Goal: Complete application form

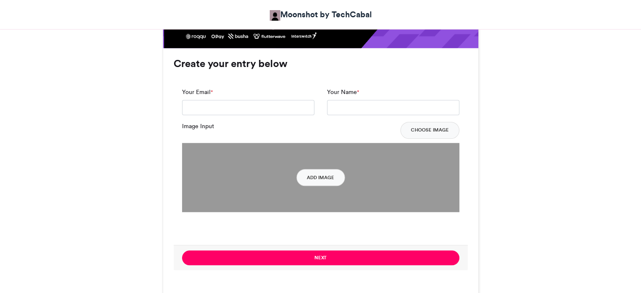
scroll to position [632, 0]
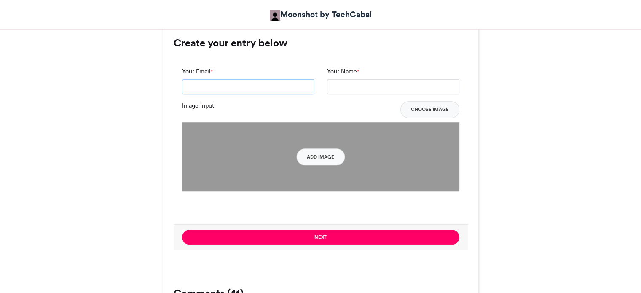
click at [228, 84] on input "Your Email *" at bounding box center [248, 86] width 132 height 15
type input "**********"
click at [352, 86] on input "Your Name *" at bounding box center [393, 86] width 132 height 15
drag, startPoint x: 356, startPoint y: 85, endPoint x: 320, endPoint y: 86, distance: 35.4
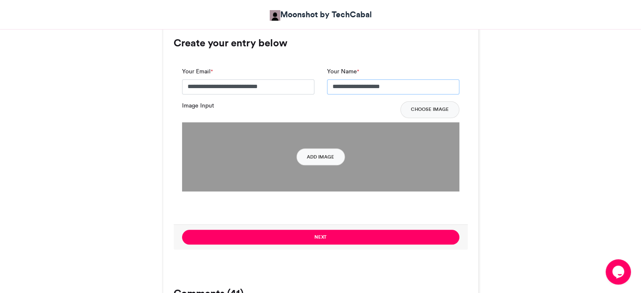
click at [321, 86] on div "**********" at bounding box center [393, 84] width 145 height 34
click at [402, 87] on input "**********" at bounding box center [393, 86] width 132 height 15
click at [355, 86] on input "**********" at bounding box center [393, 86] width 132 height 15
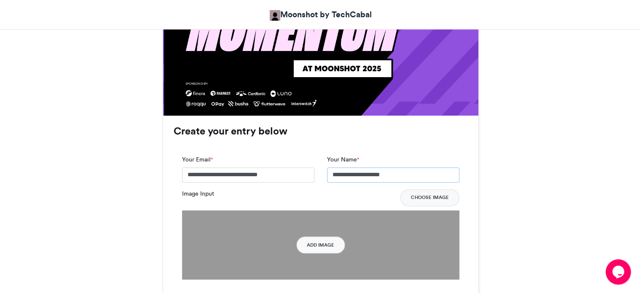
scroll to position [590, 0]
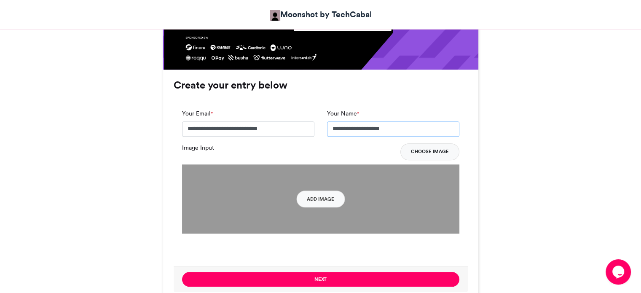
type input "**********"
click at [414, 148] on button "Choose Image" at bounding box center [429, 151] width 59 height 17
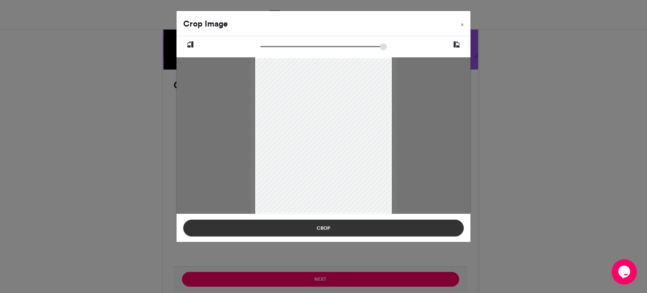
click at [394, 223] on button "Crop" at bounding box center [323, 228] width 281 height 17
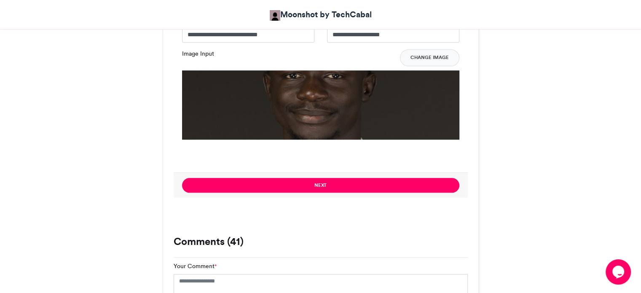
scroll to position [632, 0]
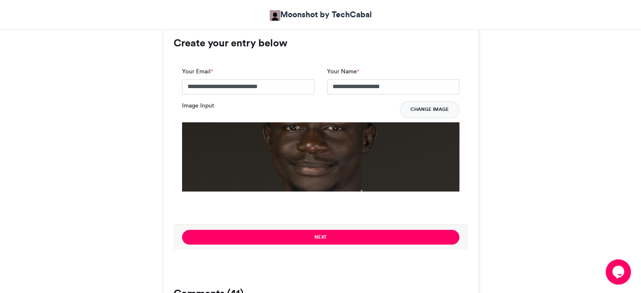
click at [436, 104] on button "Change Image" at bounding box center [429, 109] width 59 height 17
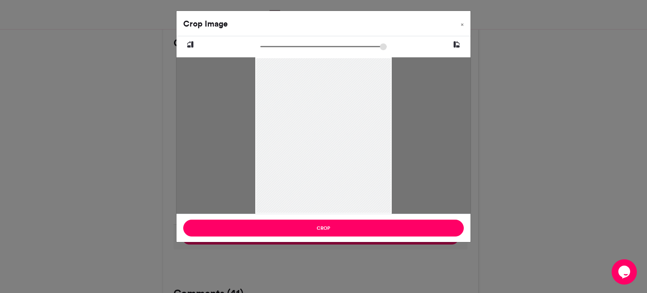
drag, startPoint x: 258, startPoint y: 57, endPoint x: 268, endPoint y: 57, distance: 10.5
click at [268, 57] on div at bounding box center [323, 135] width 137 height 205
drag, startPoint x: 268, startPoint y: 48, endPoint x: 285, endPoint y: 51, distance: 17.5
click at [285, 51] on input "zoom" at bounding box center [323, 47] width 126 height 8
drag, startPoint x: 343, startPoint y: 126, endPoint x: 330, endPoint y: 191, distance: 65.3
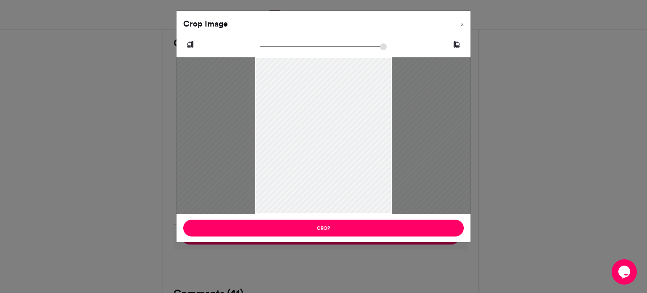
click at [330, 191] on div at bounding box center [314, 209] width 319 height 478
type input "******"
click at [287, 43] on input "zoom" at bounding box center [323, 47] width 126 height 8
click at [310, 98] on div at bounding box center [317, 213] width 333 height 499
drag, startPoint x: 311, startPoint y: 100, endPoint x: 314, endPoint y: 90, distance: 10.3
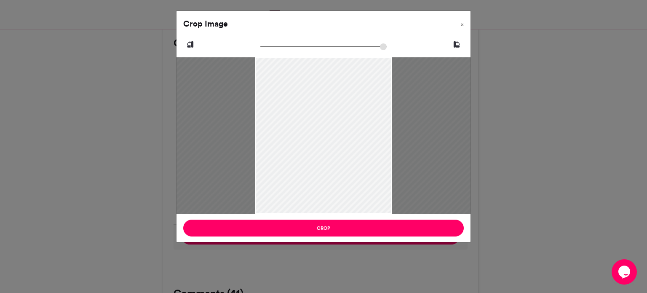
click at [314, 90] on div at bounding box center [319, 203] width 333 height 499
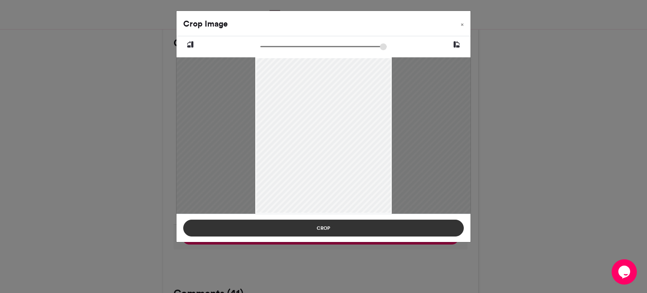
click at [367, 226] on button "Crop" at bounding box center [323, 228] width 281 height 17
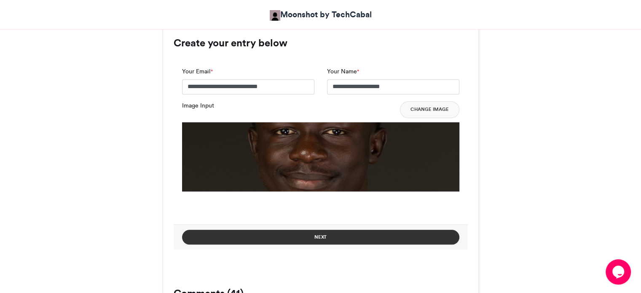
click at [352, 234] on button "Next" at bounding box center [320, 237] width 277 height 15
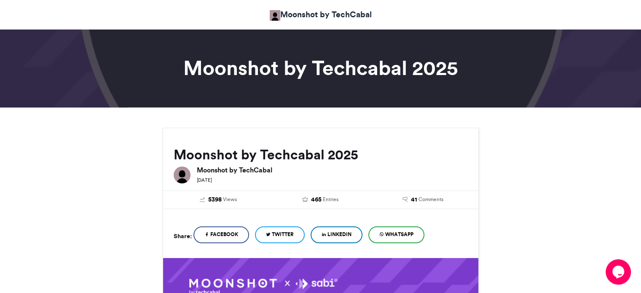
scroll to position [0, 0]
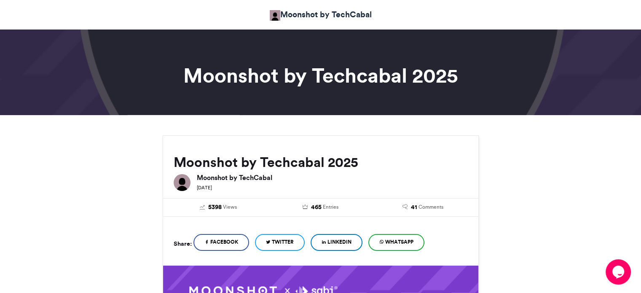
click at [251, 178] on h6 "Moonshot by TechCabal" at bounding box center [332, 177] width 271 height 7
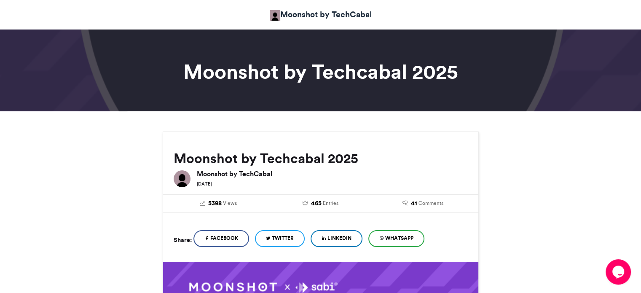
click at [291, 161] on h2 "Moonshot by Techcabal 2025" at bounding box center [321, 158] width 294 height 15
click at [242, 157] on h2 "Moonshot by Techcabal 2025" at bounding box center [321, 158] width 294 height 15
click at [197, 160] on h2 "Moonshot by Techcabal 2025" at bounding box center [321, 158] width 294 height 15
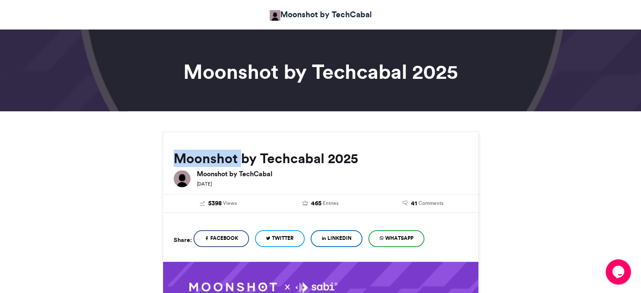
click at [197, 160] on h2 "Moonshot by Techcabal 2025" at bounding box center [321, 158] width 294 height 15
click at [333, 158] on h2 "Moonshot by Techcabal 2025" at bounding box center [321, 158] width 294 height 15
click at [303, 158] on h2 "Moonshot by Techcabal 2025" at bounding box center [321, 158] width 294 height 15
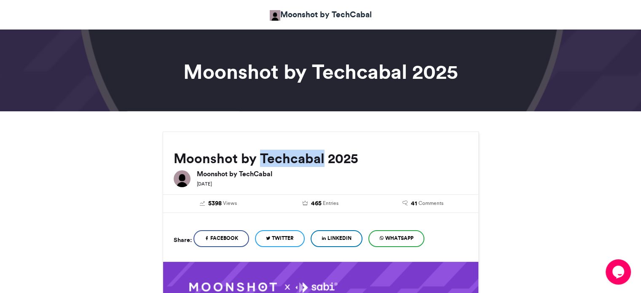
click at [303, 158] on h2 "Moonshot by Techcabal 2025" at bounding box center [321, 158] width 294 height 15
click at [243, 158] on h2 "Moonshot by Techcabal 2025" at bounding box center [321, 158] width 294 height 15
click at [212, 161] on h2 "Moonshot by Techcabal 2025" at bounding box center [321, 158] width 294 height 15
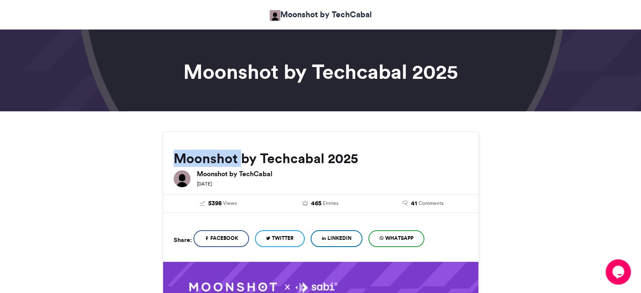
click at [212, 161] on h2 "Moonshot by Techcabal 2025" at bounding box center [321, 158] width 294 height 15
click at [292, 160] on h2 "Moonshot by Techcabal 2025" at bounding box center [321, 158] width 294 height 15
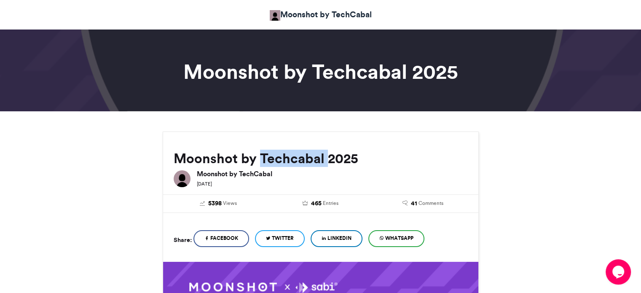
click at [292, 160] on h2 "Moonshot by Techcabal 2025" at bounding box center [321, 158] width 294 height 15
click at [351, 159] on h2 "Moonshot by Techcabal 2025" at bounding box center [321, 158] width 294 height 15
click at [293, 161] on h2 "Moonshot by Techcabal 2025" at bounding box center [321, 158] width 294 height 15
click at [294, 161] on h2 "Moonshot by Techcabal 2025" at bounding box center [321, 158] width 294 height 15
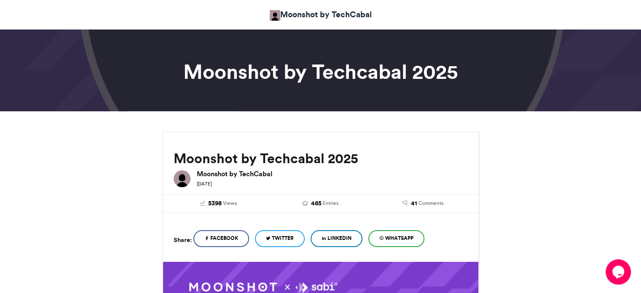
click at [241, 161] on h2 "Moonshot by Techcabal 2025" at bounding box center [321, 158] width 294 height 15
click at [226, 158] on h2 "Moonshot by Techcabal 2025" at bounding box center [321, 158] width 294 height 15
click at [246, 158] on h2 "Moonshot by Techcabal 2025" at bounding box center [321, 158] width 294 height 15
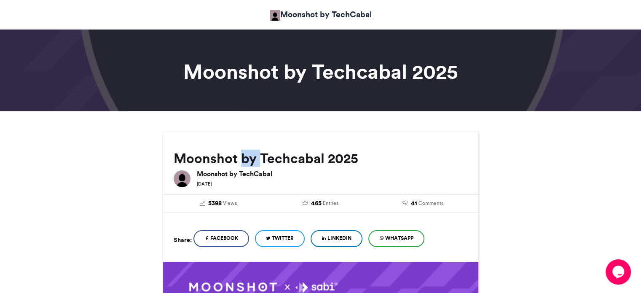
click at [246, 158] on h2 "Moonshot by Techcabal 2025" at bounding box center [321, 158] width 294 height 15
click at [305, 158] on h2 "Moonshot by Techcabal 2025" at bounding box center [321, 158] width 294 height 15
click at [342, 158] on h2 "Moonshot by Techcabal 2025" at bounding box center [321, 158] width 294 height 15
click at [343, 158] on h2 "Moonshot by Techcabal 2025" at bounding box center [321, 158] width 294 height 15
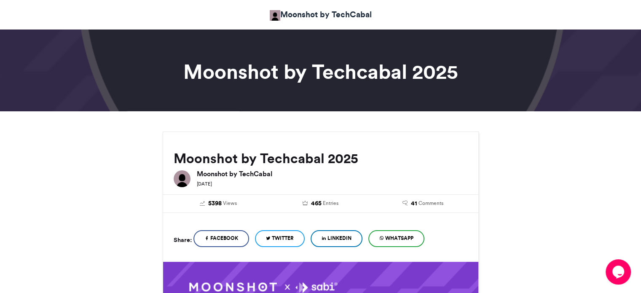
click at [294, 158] on h2 "Moonshot by Techcabal 2025" at bounding box center [321, 158] width 294 height 15
click at [252, 158] on h2 "Moonshot by Techcabal 2025" at bounding box center [321, 158] width 294 height 15
click at [246, 158] on h2 "Moonshot by Techcabal 2025" at bounding box center [321, 158] width 294 height 15
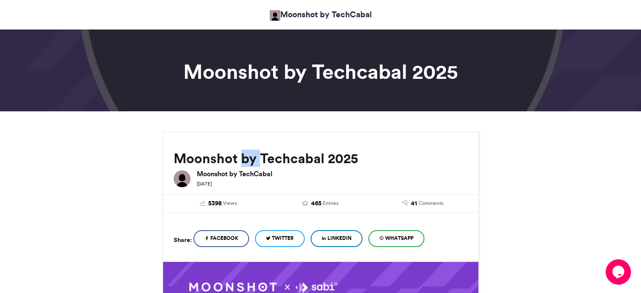
click at [246, 158] on h2 "Moonshot by Techcabal 2025" at bounding box center [321, 158] width 294 height 15
click at [212, 158] on h2 "Moonshot by Techcabal 2025" at bounding box center [321, 158] width 294 height 15
click at [250, 158] on h2 "Moonshot by Techcabal 2025" at bounding box center [321, 158] width 294 height 15
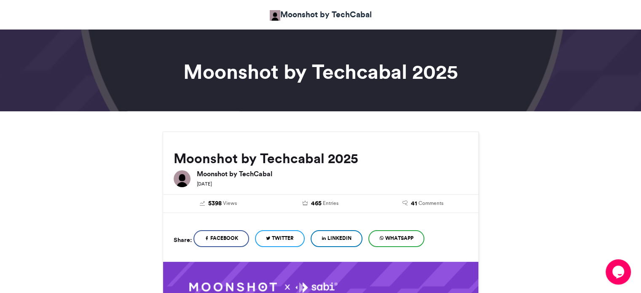
click at [296, 158] on h2 "Moonshot by Techcabal 2025" at bounding box center [321, 158] width 294 height 15
click at [343, 157] on h2 "Moonshot by Techcabal 2025" at bounding box center [321, 158] width 294 height 15
click at [219, 171] on h6 "Moonshot by TechCabal" at bounding box center [332, 173] width 271 height 7
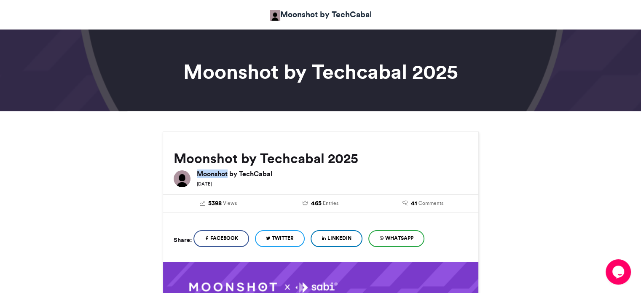
click at [219, 171] on h6 "Moonshot by TechCabal" at bounding box center [332, 173] width 271 height 7
click at [260, 173] on h6 "Moonshot by TechCabal" at bounding box center [332, 173] width 271 height 7
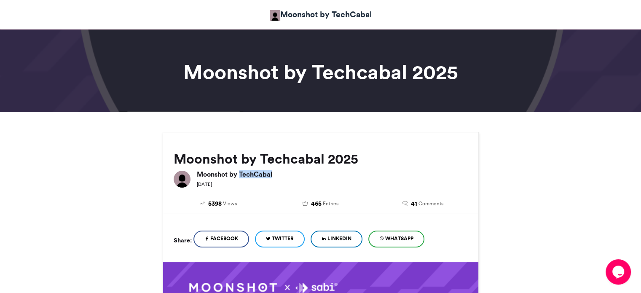
scroll to position [0, 0]
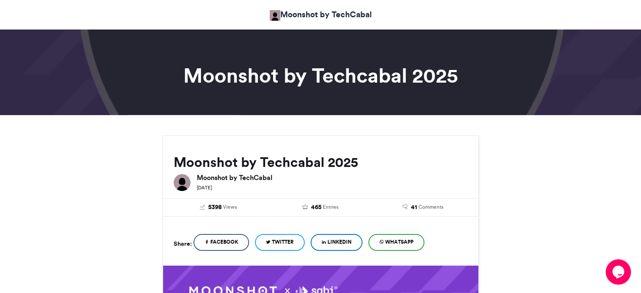
click at [417, 153] on div "Moonshot by Techcabal 2025 Moonshot by TechCabal [DATE]" at bounding box center [320, 165] width 315 height 58
click at [289, 161] on h2 "Moonshot by Techcabal 2025" at bounding box center [321, 162] width 294 height 15
click at [209, 164] on h2 "Moonshot by Techcabal 2025" at bounding box center [321, 162] width 294 height 15
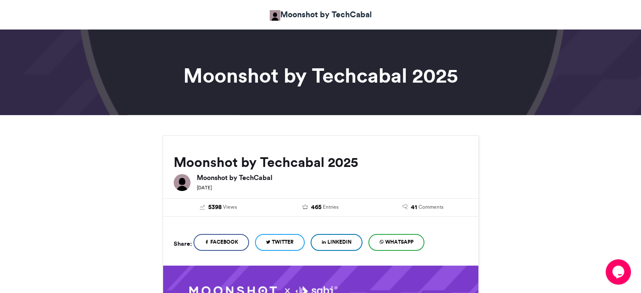
click at [306, 164] on h2 "Moonshot by Techcabal 2025" at bounding box center [321, 162] width 294 height 15
click at [352, 162] on h2 "Moonshot by Techcabal 2025" at bounding box center [321, 162] width 294 height 15
click at [352, 163] on h2 "Moonshot by Techcabal 2025" at bounding box center [321, 162] width 294 height 15
click at [298, 164] on h2 "Moonshot by Techcabal 2025" at bounding box center [321, 162] width 294 height 15
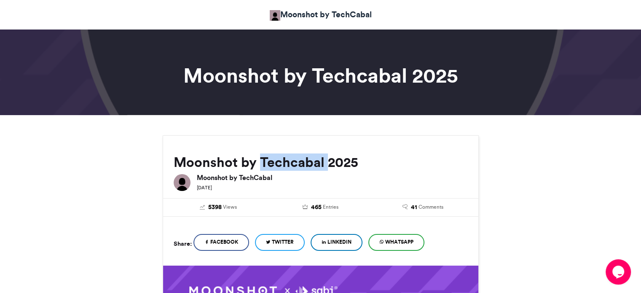
click at [299, 164] on h2 "Moonshot by Techcabal 2025" at bounding box center [321, 162] width 294 height 15
click at [213, 162] on h2 "Moonshot by Techcabal 2025" at bounding box center [321, 162] width 294 height 15
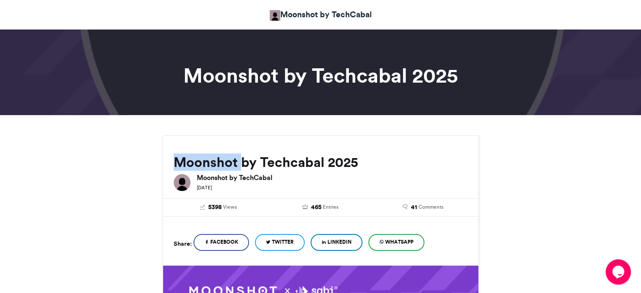
click at [213, 163] on h2 "Moonshot by Techcabal 2025" at bounding box center [321, 162] width 294 height 15
click at [305, 163] on h2 "Moonshot by Techcabal 2025" at bounding box center [321, 162] width 294 height 15
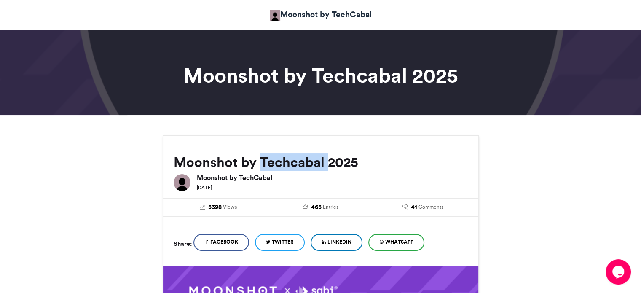
click at [305, 163] on h2 "Moonshot by Techcabal 2025" at bounding box center [321, 162] width 294 height 15
click at [355, 161] on h2 "Moonshot by Techcabal 2025" at bounding box center [321, 162] width 294 height 15
click at [344, 162] on h2 "Moonshot by Techcabal 2025" at bounding box center [321, 162] width 294 height 15
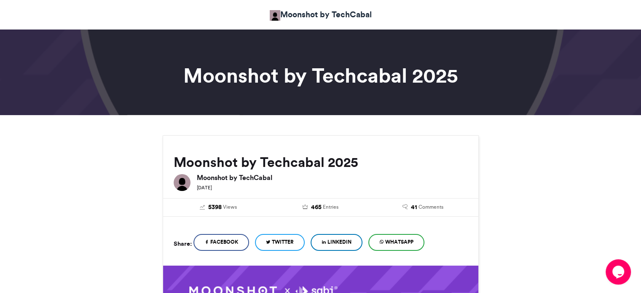
click at [285, 163] on h2 "Moonshot by Techcabal 2025" at bounding box center [321, 162] width 294 height 15
click at [210, 161] on h2 "Moonshot by Techcabal 2025" at bounding box center [321, 162] width 294 height 15
click at [255, 177] on h6 "Moonshot by TechCabal" at bounding box center [332, 177] width 271 height 7
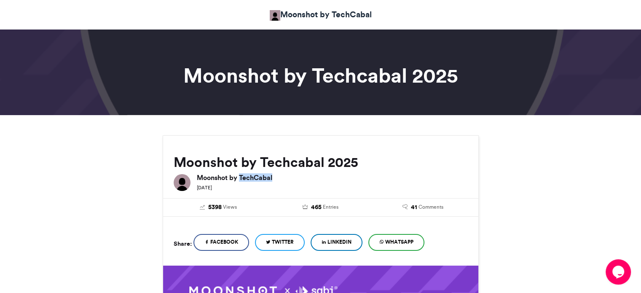
click at [255, 177] on h6 "Moonshot by TechCabal" at bounding box center [332, 177] width 271 height 7
click at [209, 175] on h6 "Moonshot by TechCabal" at bounding box center [332, 177] width 271 height 7
click at [233, 178] on h6 "Moonshot by TechCabal" at bounding box center [332, 177] width 271 height 7
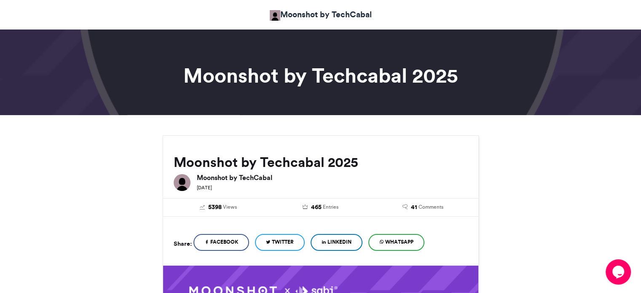
click at [254, 177] on h6 "Moonshot by TechCabal" at bounding box center [332, 177] width 271 height 7
click at [189, 155] on h2 "Moonshot by Techcabal 2025" at bounding box center [321, 162] width 294 height 15
click at [193, 159] on h2 "Moonshot by Techcabal 2025" at bounding box center [321, 162] width 294 height 15
click at [195, 160] on h2 "Moonshot by Techcabal 2025" at bounding box center [321, 162] width 294 height 15
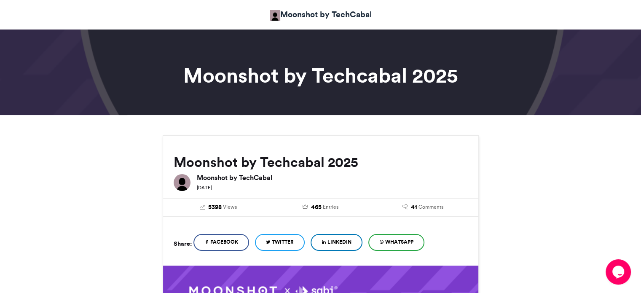
click at [195, 160] on h2 "Moonshot by Techcabal 2025" at bounding box center [321, 162] width 294 height 15
click at [195, 161] on h2 "Moonshot by Techcabal 2025" at bounding box center [321, 162] width 294 height 15
click at [269, 161] on h2 "Moonshot by Techcabal 2025" at bounding box center [321, 162] width 294 height 15
click at [364, 161] on h2 "Moonshot by Techcabal 2025" at bounding box center [321, 162] width 294 height 15
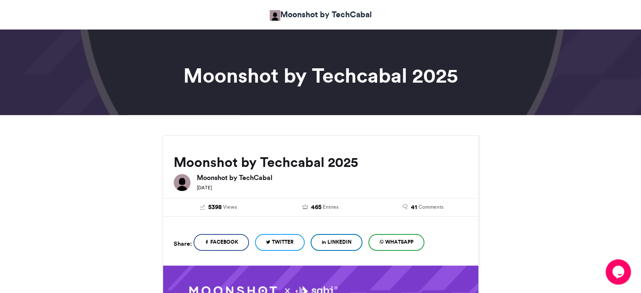
click at [345, 161] on h2 "Moonshot by Techcabal 2025" at bounding box center [321, 162] width 294 height 15
click at [193, 165] on h2 "Moonshot by Techcabal 2025" at bounding box center [321, 162] width 294 height 15
click at [301, 161] on h2 "Moonshot by Techcabal 2025" at bounding box center [321, 162] width 294 height 15
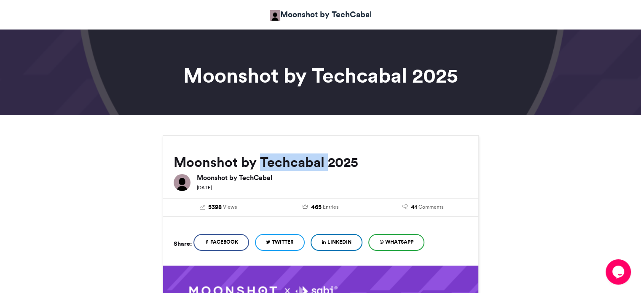
click at [301, 161] on h2 "Moonshot by Techcabal 2025" at bounding box center [321, 162] width 294 height 15
click at [341, 166] on h2 "Moonshot by Techcabal 2025" at bounding box center [321, 162] width 294 height 15
click at [275, 158] on h2 "Moonshot by Techcabal 2025" at bounding box center [321, 162] width 294 height 15
click at [197, 170] on h2 "Moonshot by Techcabal 2025" at bounding box center [321, 162] width 294 height 15
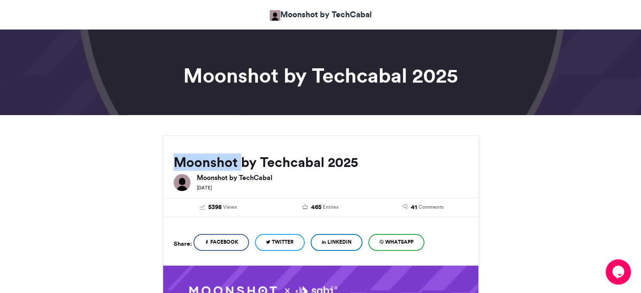
click at [197, 170] on h2 "Moonshot by Techcabal 2025" at bounding box center [321, 162] width 294 height 15
click at [288, 163] on h2 "Moonshot by Techcabal 2025" at bounding box center [321, 162] width 294 height 15
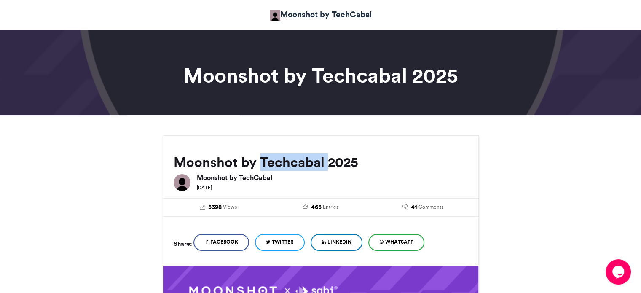
click at [288, 163] on h2 "Moonshot by Techcabal 2025" at bounding box center [321, 162] width 294 height 15
click at [335, 159] on h2 "Moonshot by Techcabal 2025" at bounding box center [321, 162] width 294 height 15
click at [247, 157] on h2 "Moonshot by Techcabal 2025" at bounding box center [321, 162] width 294 height 15
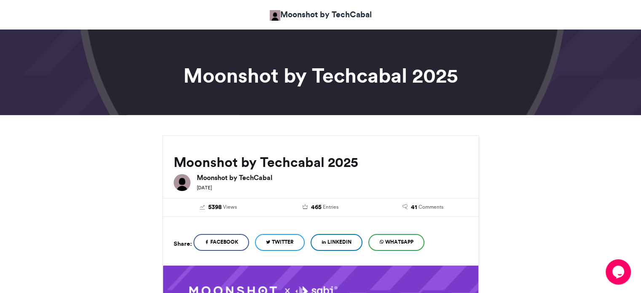
click at [303, 159] on h2 "Moonshot by Techcabal 2025" at bounding box center [321, 162] width 294 height 15
click at [189, 161] on h2 "Moonshot by Techcabal 2025" at bounding box center [321, 162] width 294 height 15
click at [281, 164] on h2 "Moonshot by Techcabal 2025" at bounding box center [321, 162] width 294 height 15
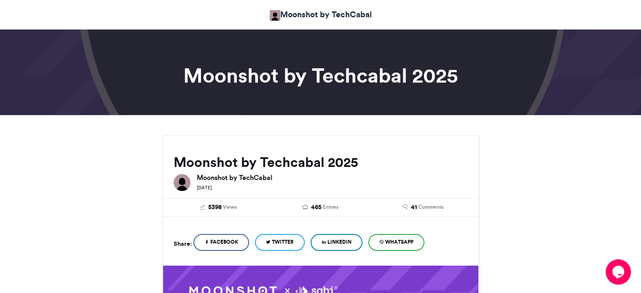
click at [341, 164] on h2 "Moonshot by Techcabal 2025" at bounding box center [321, 162] width 294 height 15
click at [292, 159] on h2 "Moonshot by Techcabal 2025" at bounding box center [321, 162] width 294 height 15
click at [213, 159] on h2 "Moonshot by Techcabal 2025" at bounding box center [321, 162] width 294 height 15
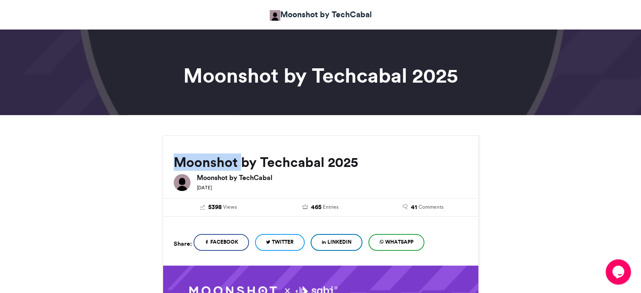
click at [213, 159] on h2 "Moonshot by Techcabal 2025" at bounding box center [321, 162] width 294 height 15
click at [247, 160] on h2 "Moonshot by Techcabal 2025" at bounding box center [321, 162] width 294 height 15
click at [282, 160] on h2 "Moonshot by Techcabal 2025" at bounding box center [321, 162] width 294 height 15
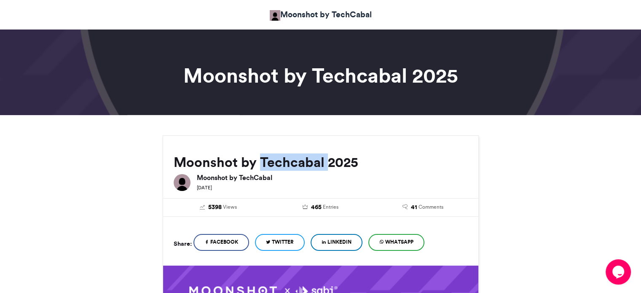
click at [282, 160] on h2 "Moonshot by Techcabal 2025" at bounding box center [321, 162] width 294 height 15
click at [333, 161] on h2 "Moonshot by Techcabal 2025" at bounding box center [321, 162] width 294 height 15
click at [289, 161] on h2 "Moonshot by Techcabal 2025" at bounding box center [321, 162] width 294 height 15
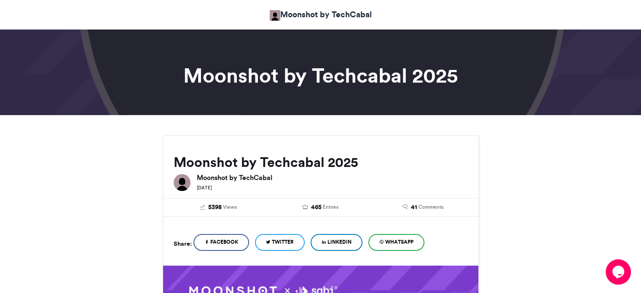
click at [211, 161] on h2 "Moonshot by Techcabal 2025" at bounding box center [321, 162] width 294 height 15
click at [270, 161] on h2 "Moonshot by Techcabal 2025" at bounding box center [321, 162] width 294 height 15
click at [294, 164] on h2 "Moonshot by Techcabal 2025" at bounding box center [321, 162] width 294 height 15
drag, startPoint x: 288, startPoint y: 163, endPoint x: 368, endPoint y: 165, distance: 79.3
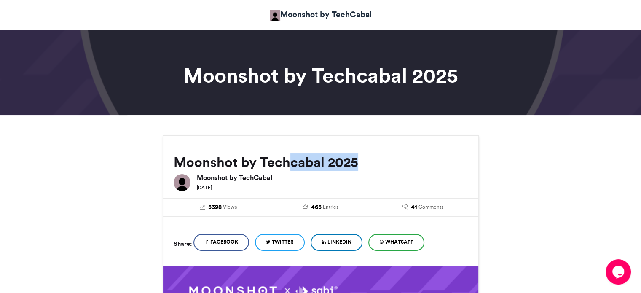
click at [368, 165] on h2 "Moonshot by Techcabal 2025" at bounding box center [321, 162] width 294 height 15
click at [292, 161] on h2 "Moonshot by Techcabal 2025" at bounding box center [321, 162] width 294 height 15
click at [265, 162] on h2 "Moonshot by Techcabal 2025" at bounding box center [321, 162] width 294 height 15
click at [204, 163] on h2 "Moonshot by Techcabal 2025" at bounding box center [321, 162] width 294 height 15
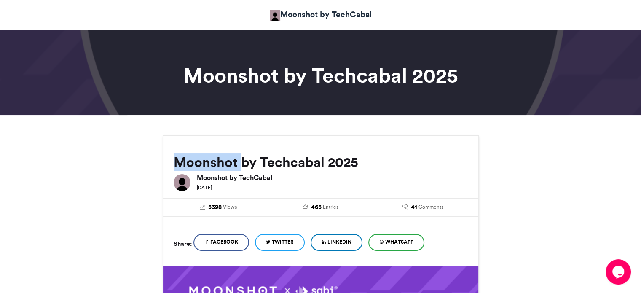
click at [204, 163] on h2 "Moonshot by Techcabal 2025" at bounding box center [321, 162] width 294 height 15
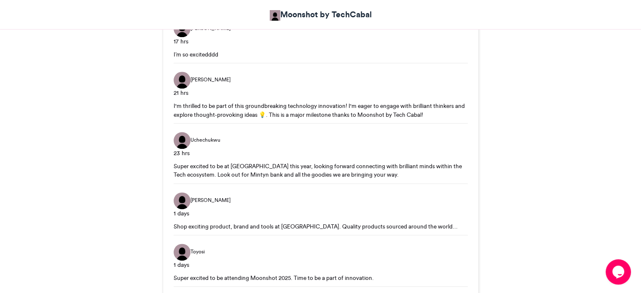
scroll to position [1054, 0]
